Goal: Check status: Check status

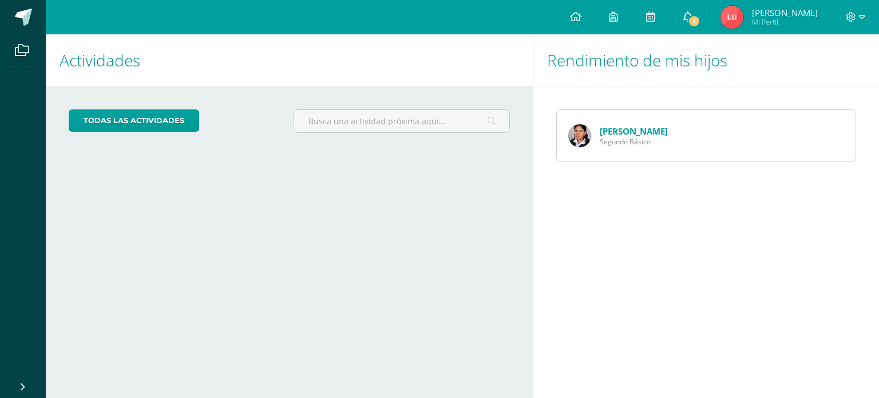
click at [706, 9] on link "1" at bounding box center [687, 17] width 37 height 34
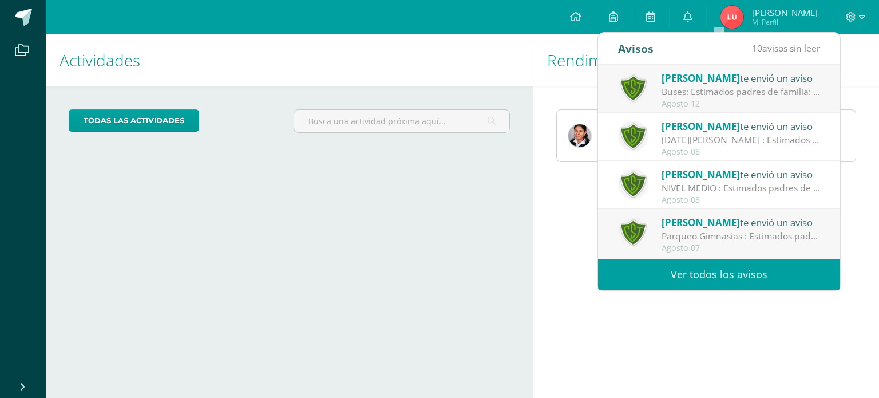
click at [700, 76] on span "[PERSON_NAME]" at bounding box center [700, 78] width 78 height 13
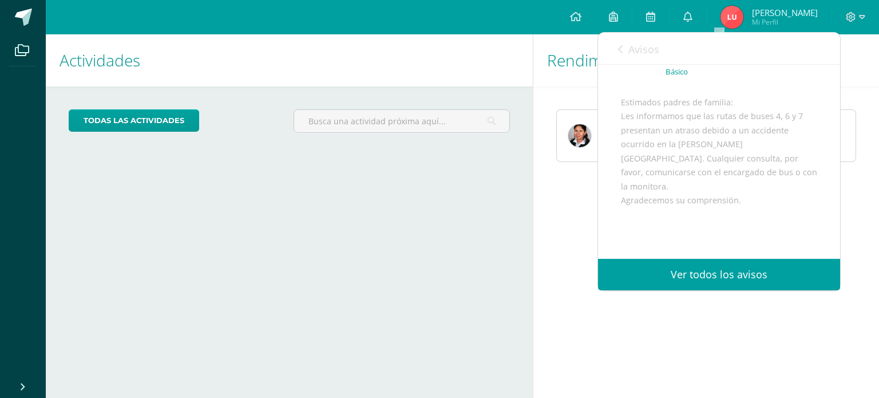
scroll to position [60, 0]
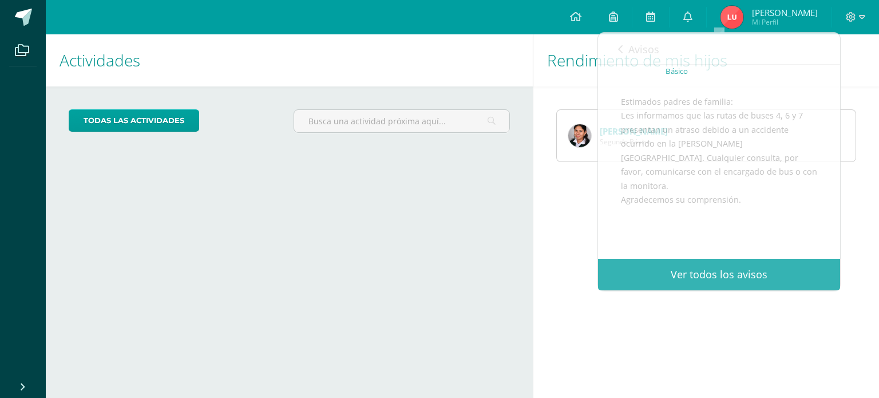
click at [687, 338] on div "Rendimiento de mis hijos Deborah Urrutia Segundo Básico" at bounding box center [708, 215] width 351 height 363
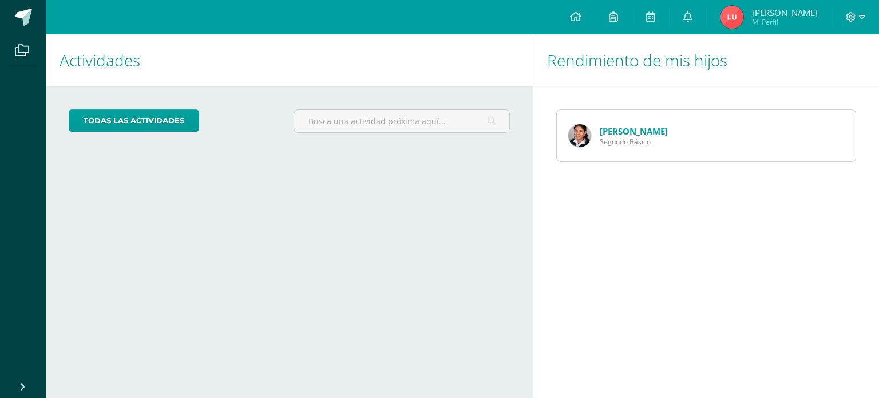
click at [632, 132] on link "[PERSON_NAME]" at bounding box center [634, 130] width 68 height 11
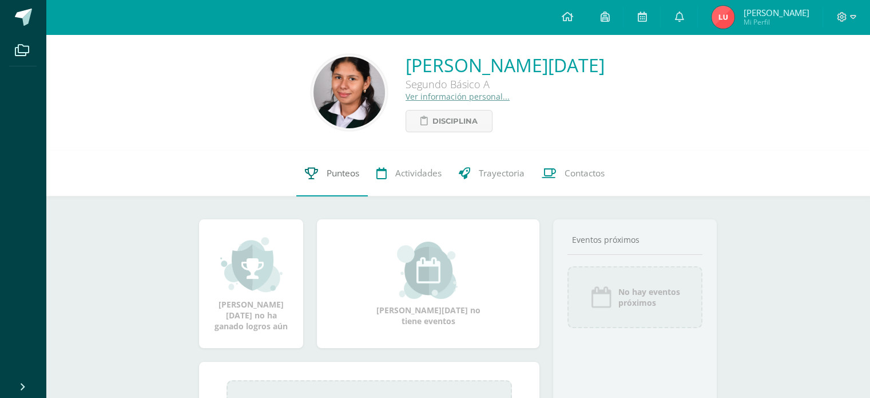
click at [326, 165] on link "Punteos" at bounding box center [332, 173] width 72 height 46
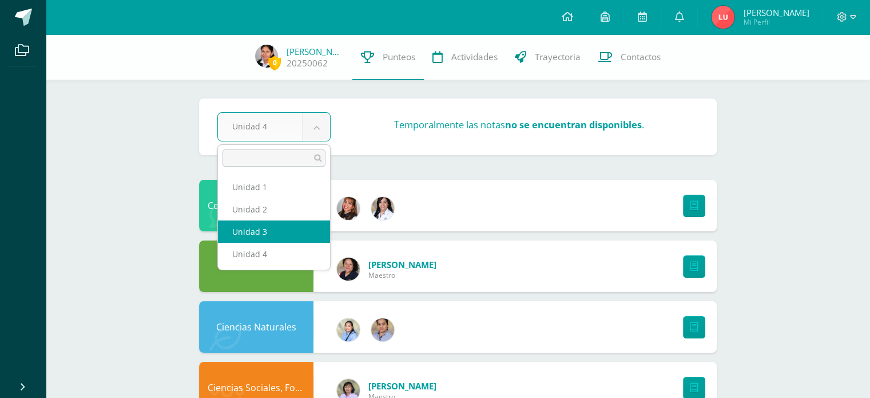
select select "Unidad 3"
